Goal: Task Accomplishment & Management: Manage account settings

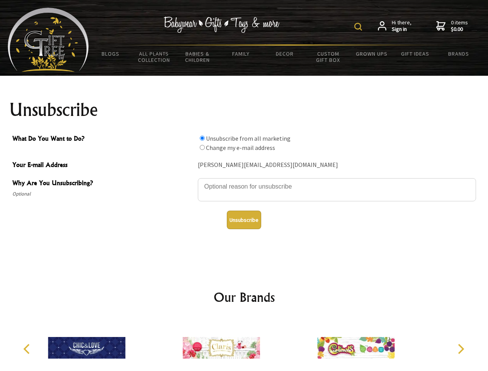
click at [359, 27] on img at bounding box center [358, 27] width 8 height 8
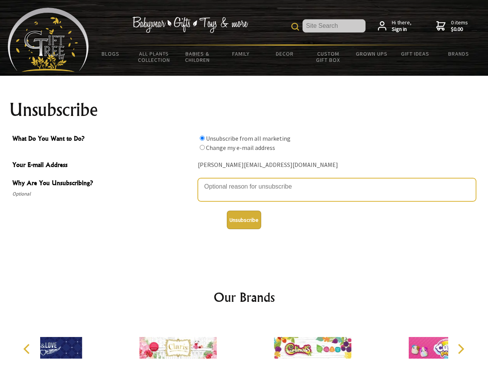
click at [244, 181] on textarea "Why Are You Unsubscribing?" at bounding box center [337, 189] width 278 height 23
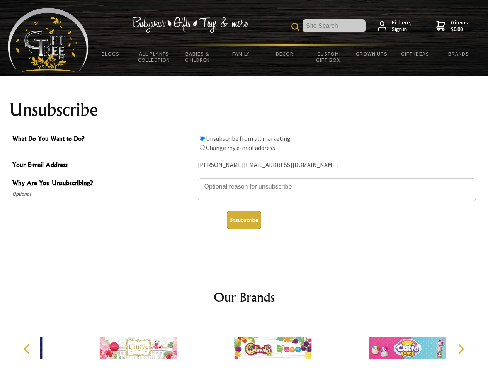
click at [202, 138] on input "What Do You Want to Do?" at bounding box center [202, 138] width 5 height 5
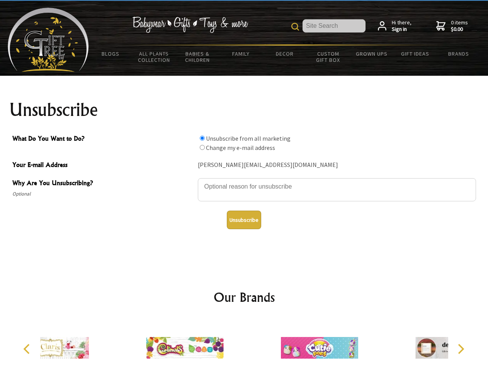
click at [202, 147] on input "What Do You Want to Do?" at bounding box center [202, 147] width 5 height 5
radio input "true"
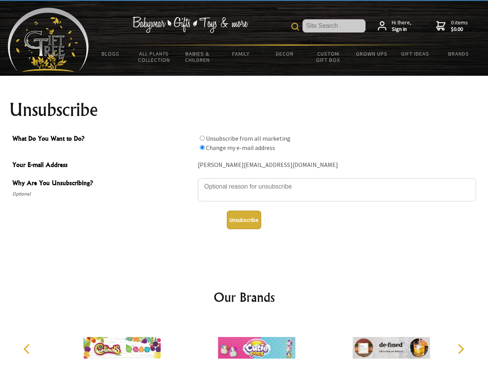
click at [244, 220] on button "Unsubscribe" at bounding box center [244, 220] width 34 height 19
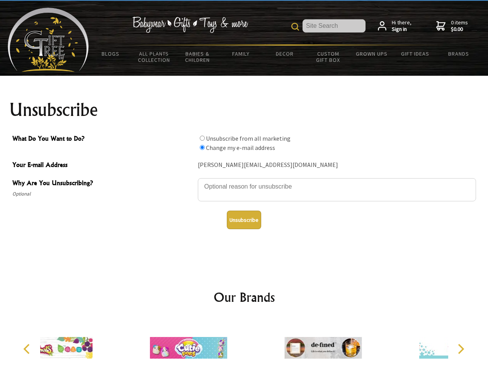
click at [28, 349] on icon "Previous" at bounding box center [27, 349] width 10 height 10
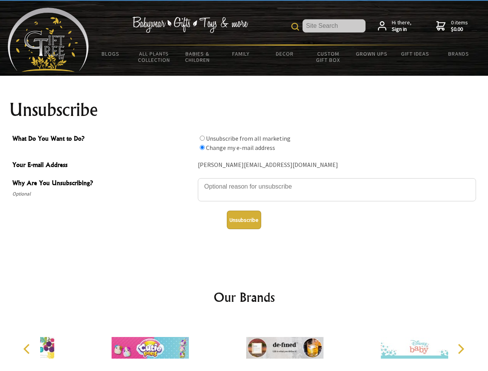
click at [460, 349] on icon "Next" at bounding box center [460, 349] width 10 height 10
